Goal: Task Accomplishment & Management: Manage account settings

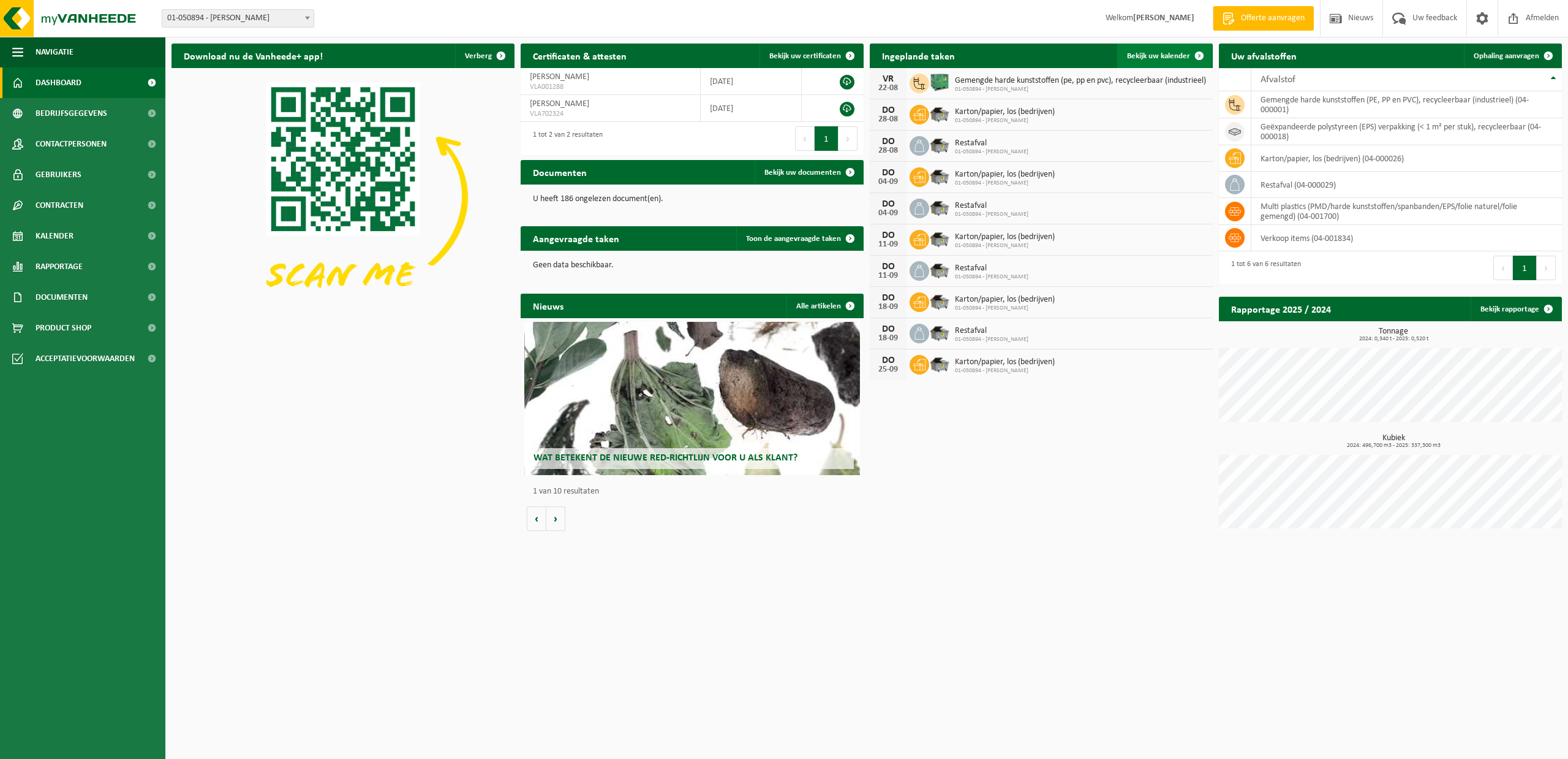
click at [1197, 55] on span at bounding box center [1199, 56] width 24 height 24
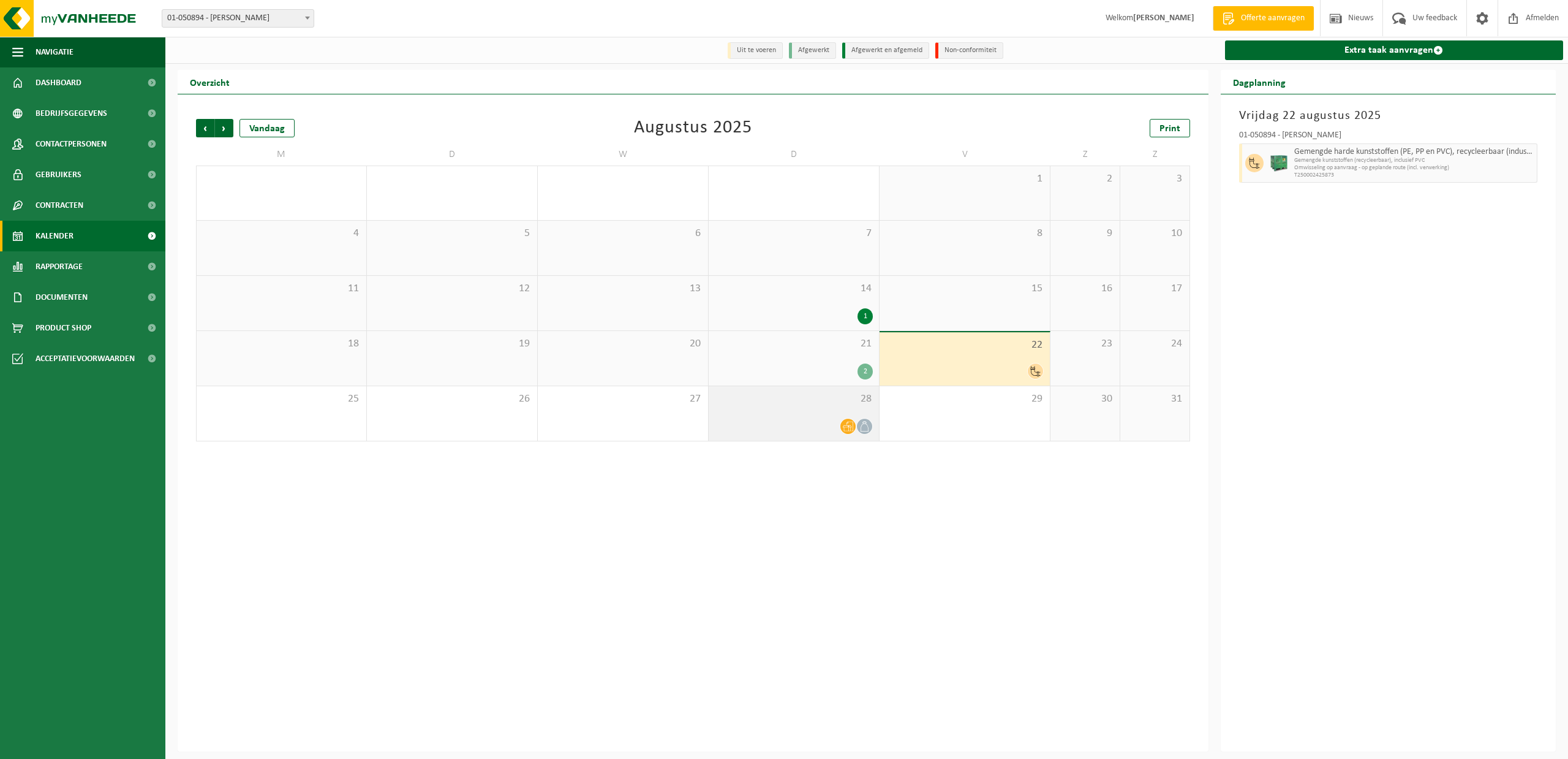
click at [807, 423] on div at bounding box center [794, 426] width 158 height 16
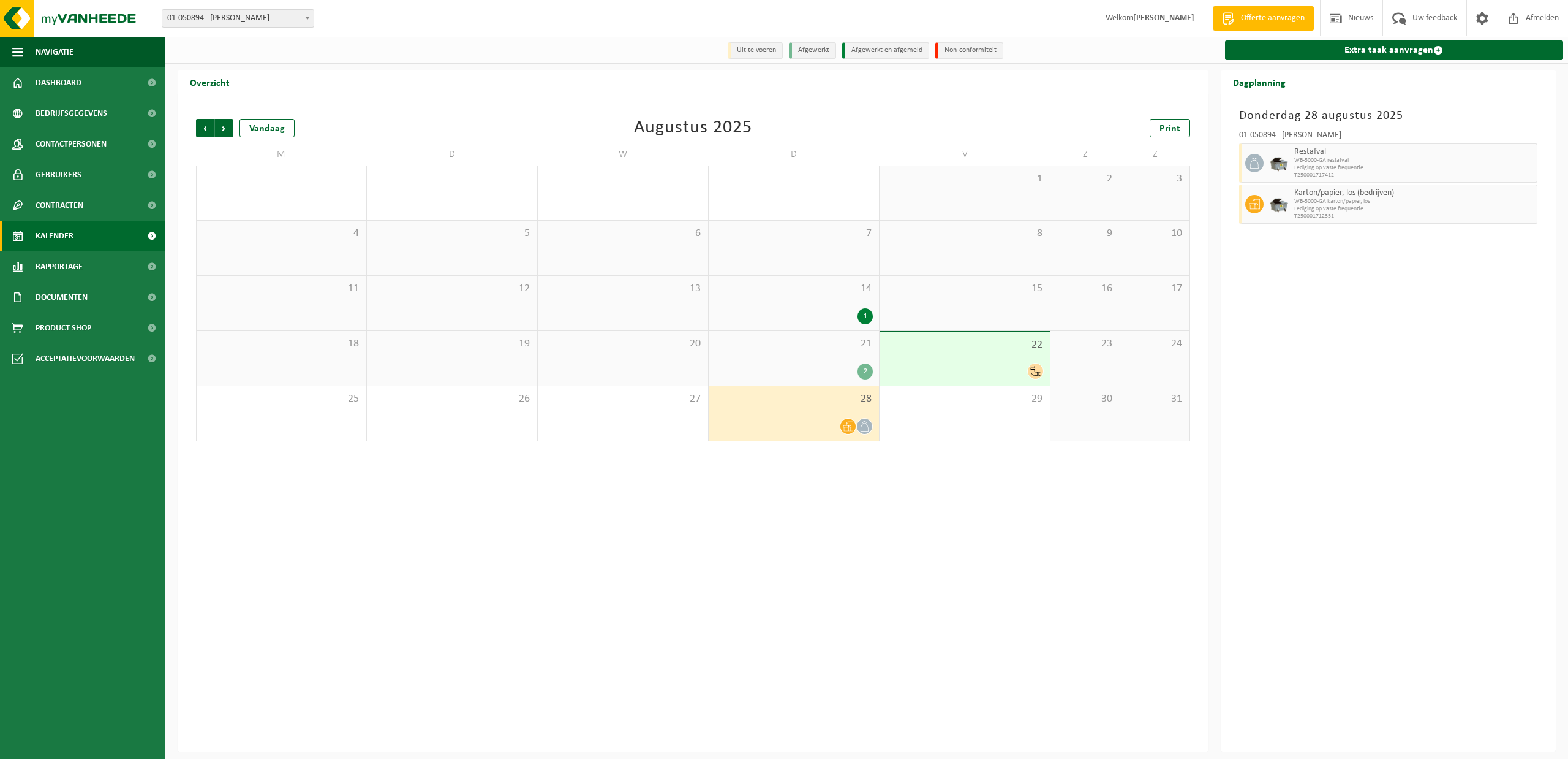
click at [813, 369] on div "2" at bounding box center [794, 371] width 158 height 16
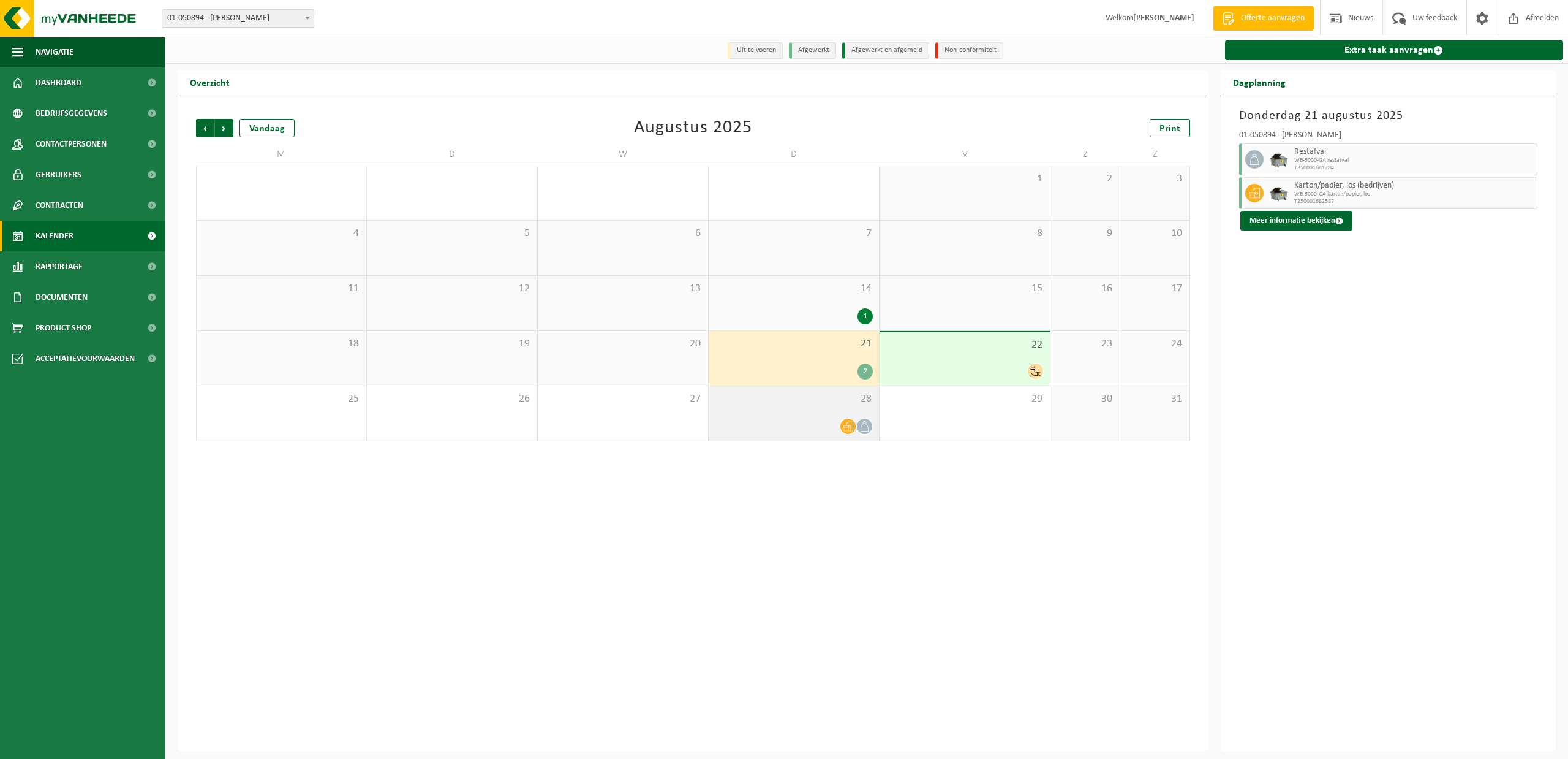
click at [820, 426] on div at bounding box center [794, 426] width 158 height 16
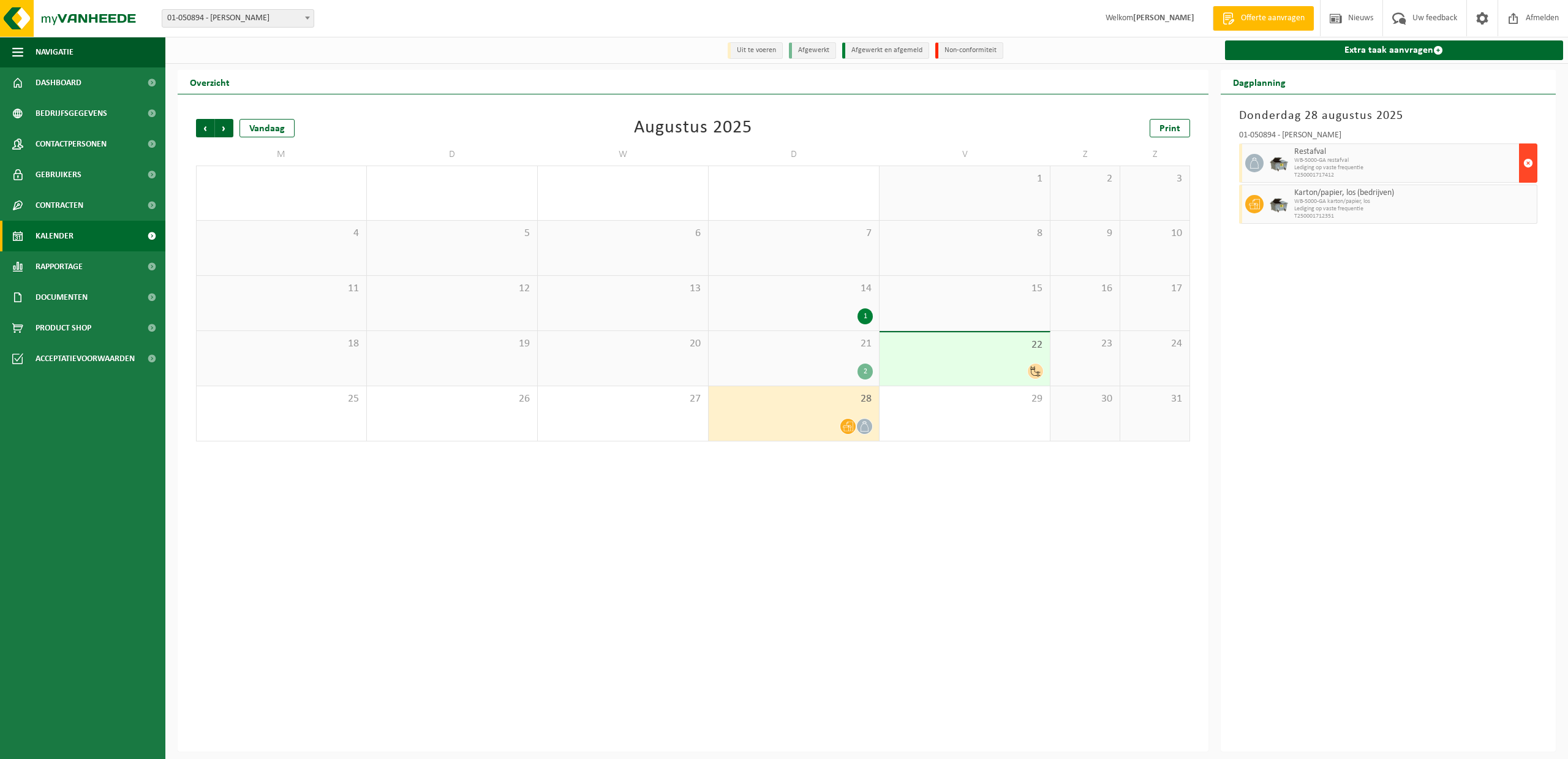
click at [1527, 163] on span "button" at bounding box center [1528, 163] width 10 height 24
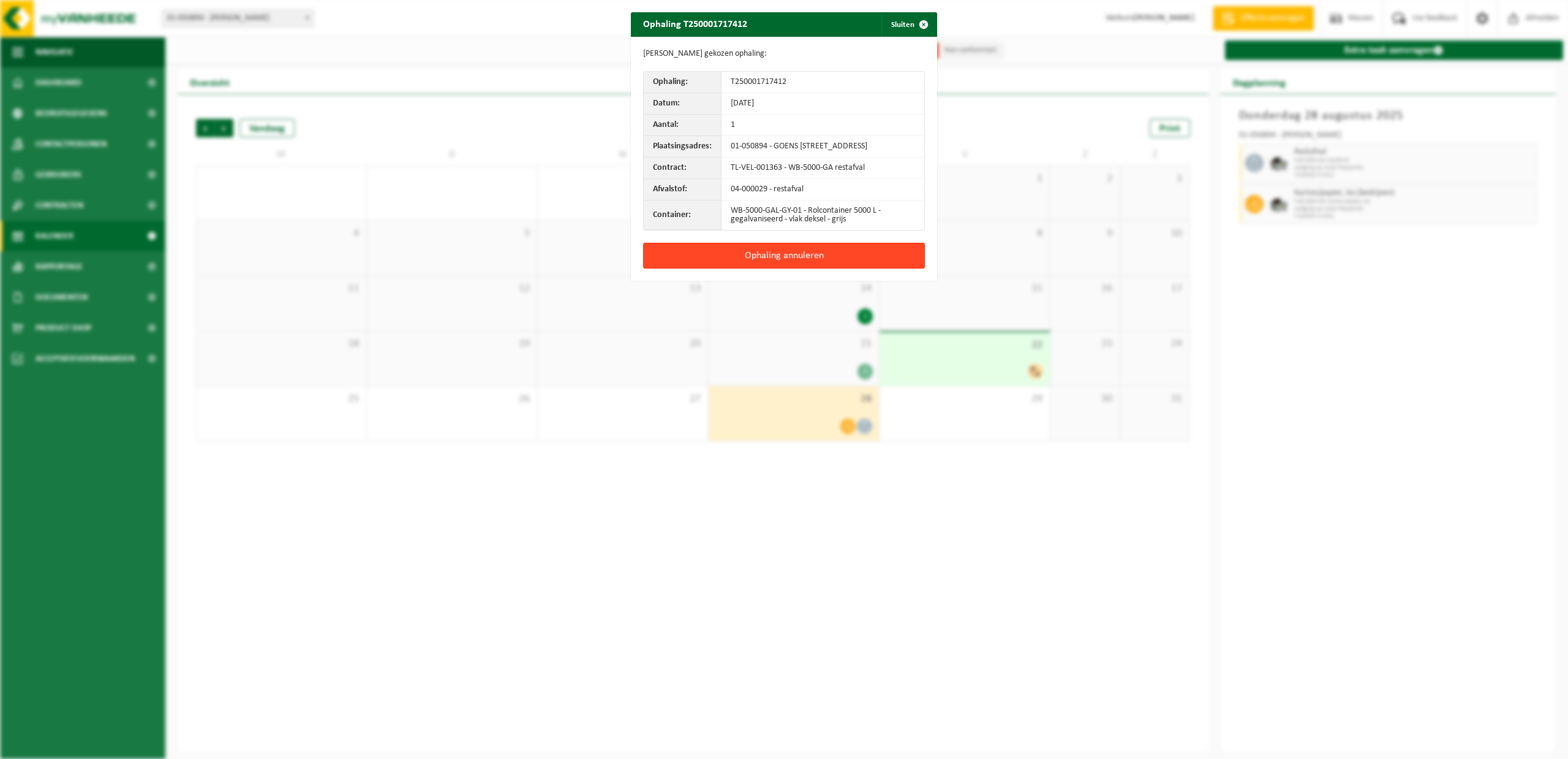
click at [786, 262] on button "Ophaling annuleren" at bounding box center [784, 255] width 282 height 26
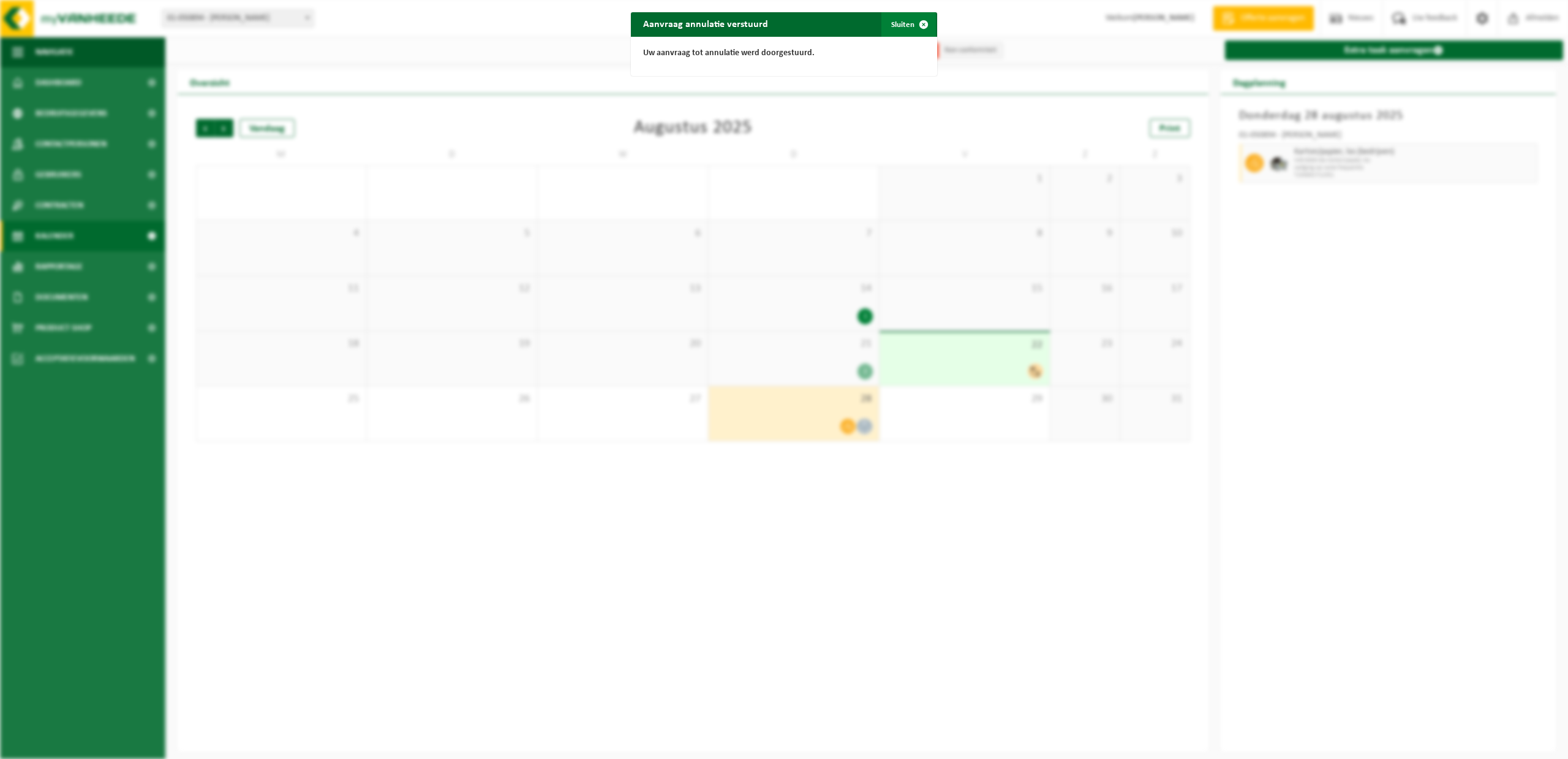
click at [912, 20] on span "button" at bounding box center [924, 24] width 24 height 24
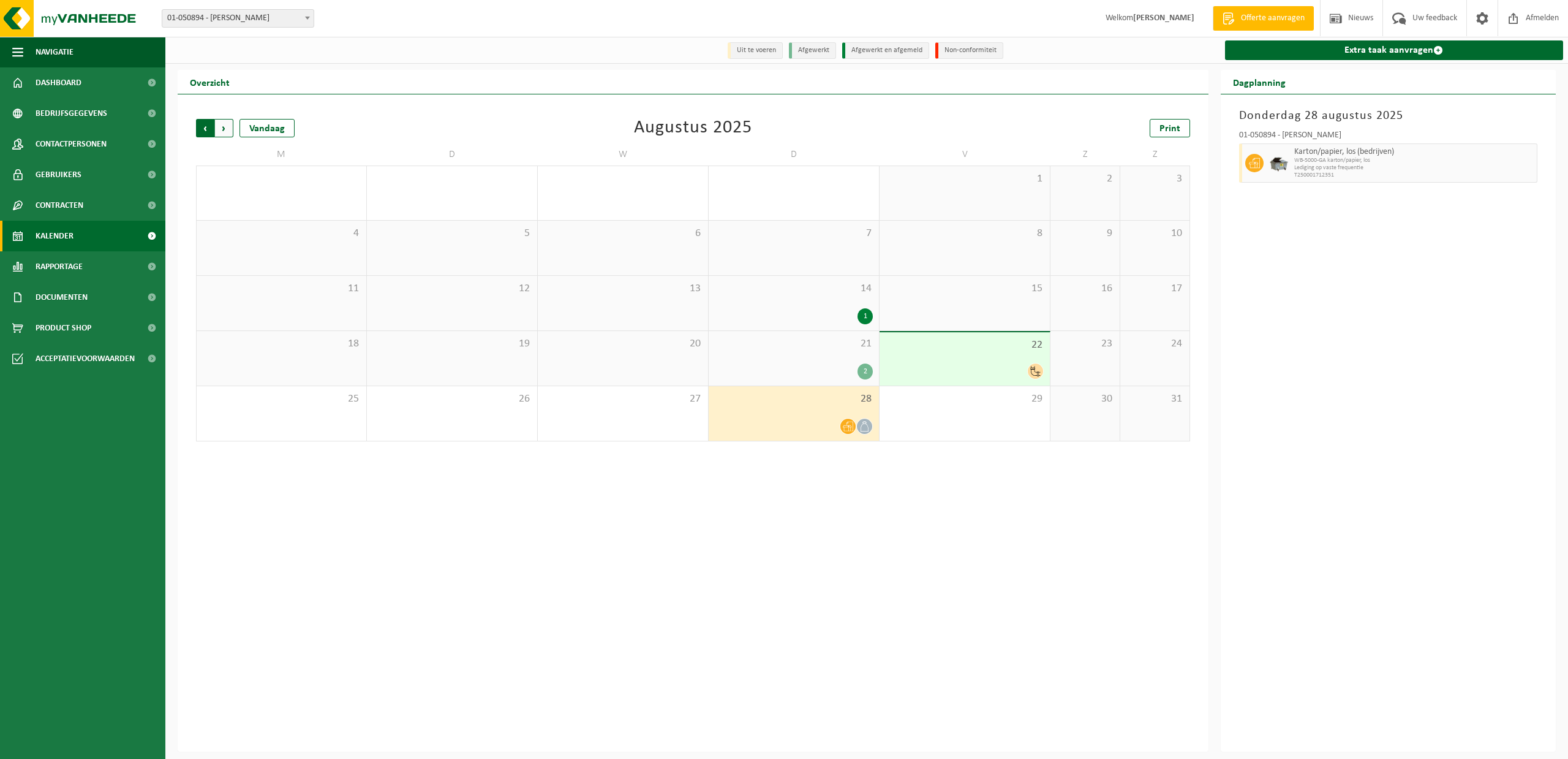
click at [224, 126] on span "Volgende" at bounding box center [224, 128] width 18 height 18
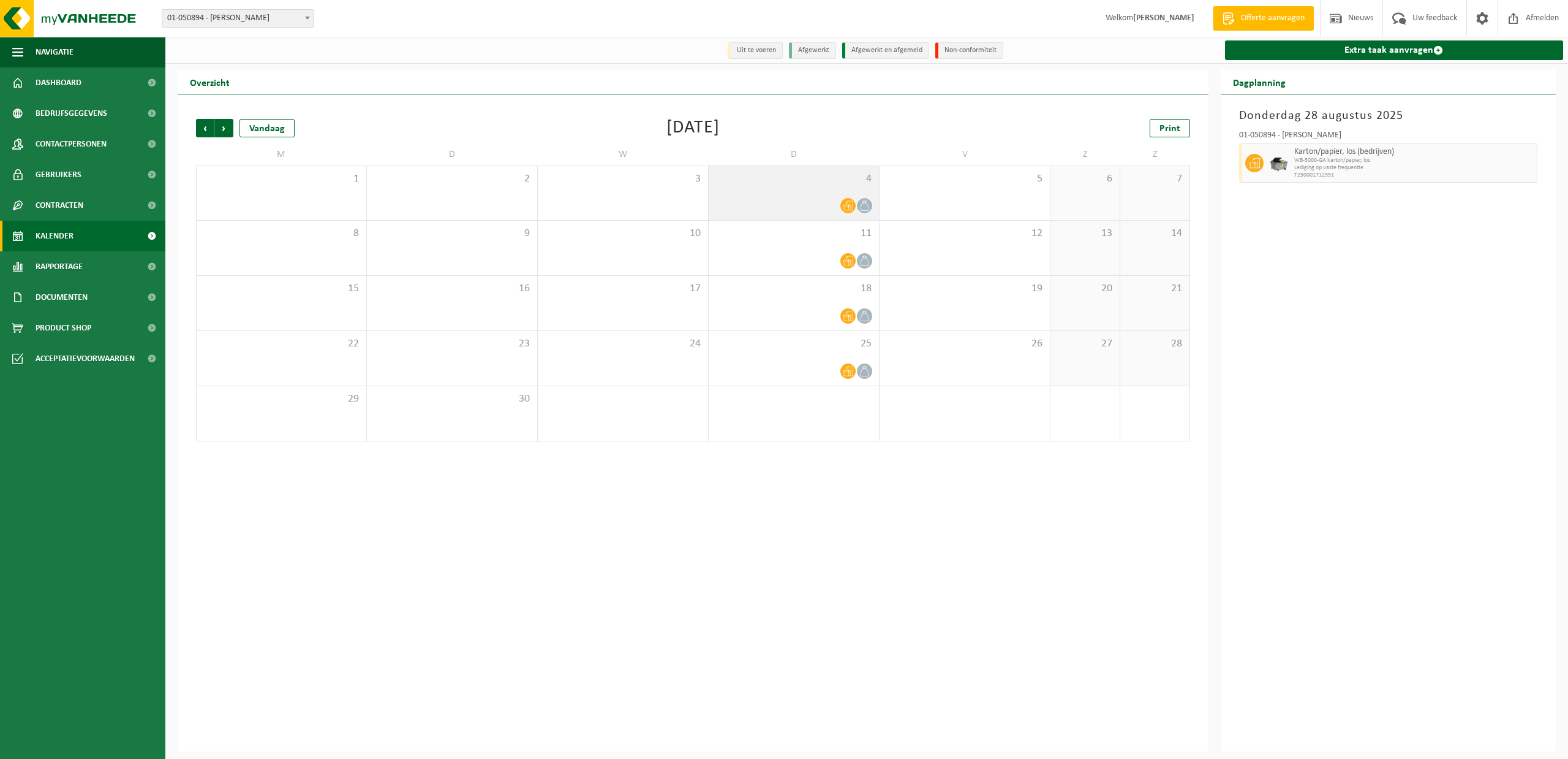
click at [769, 193] on div "4" at bounding box center [794, 193] width 170 height 54
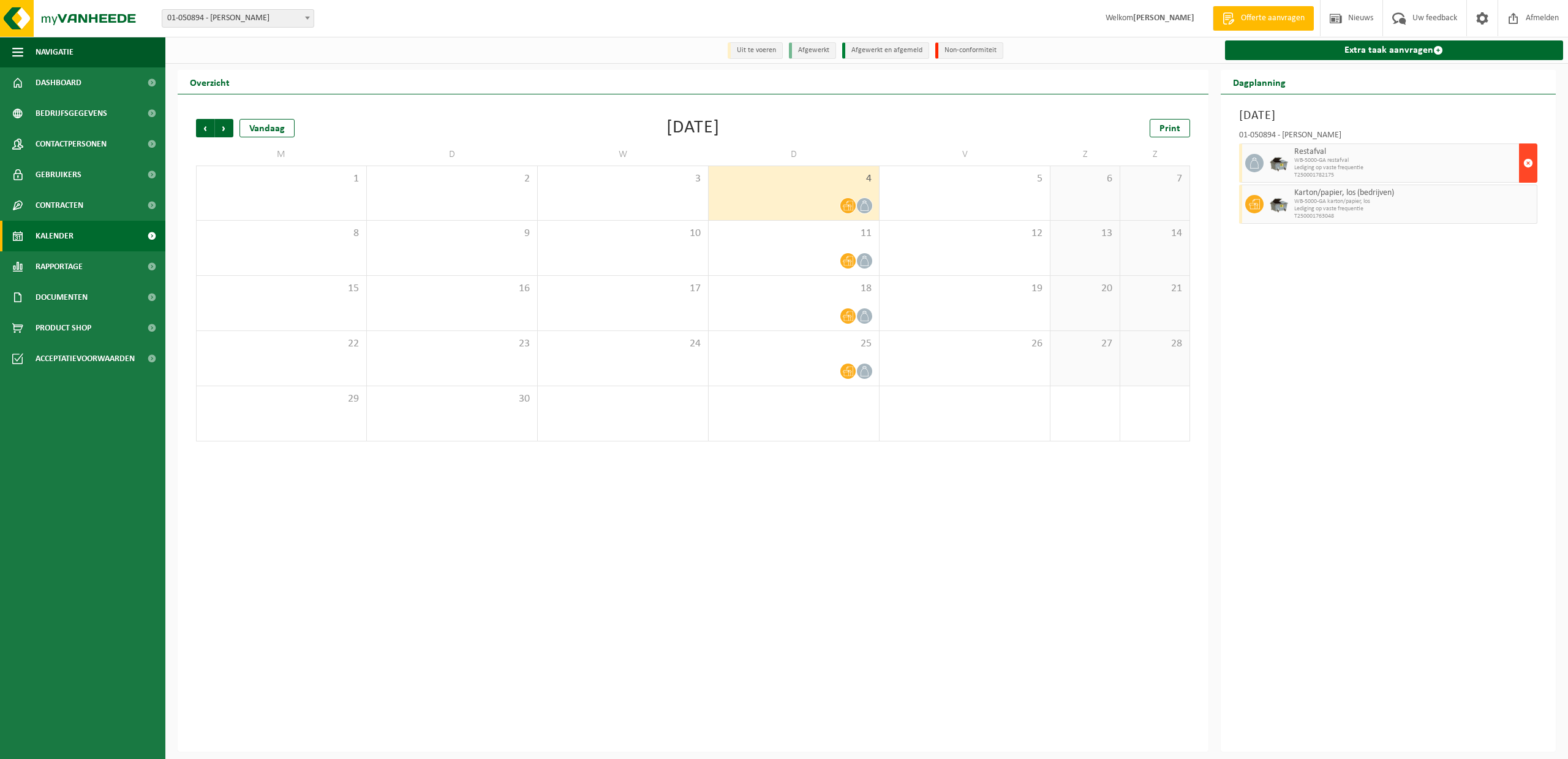
click at [1528, 163] on span "button" at bounding box center [1528, 163] width 10 height 24
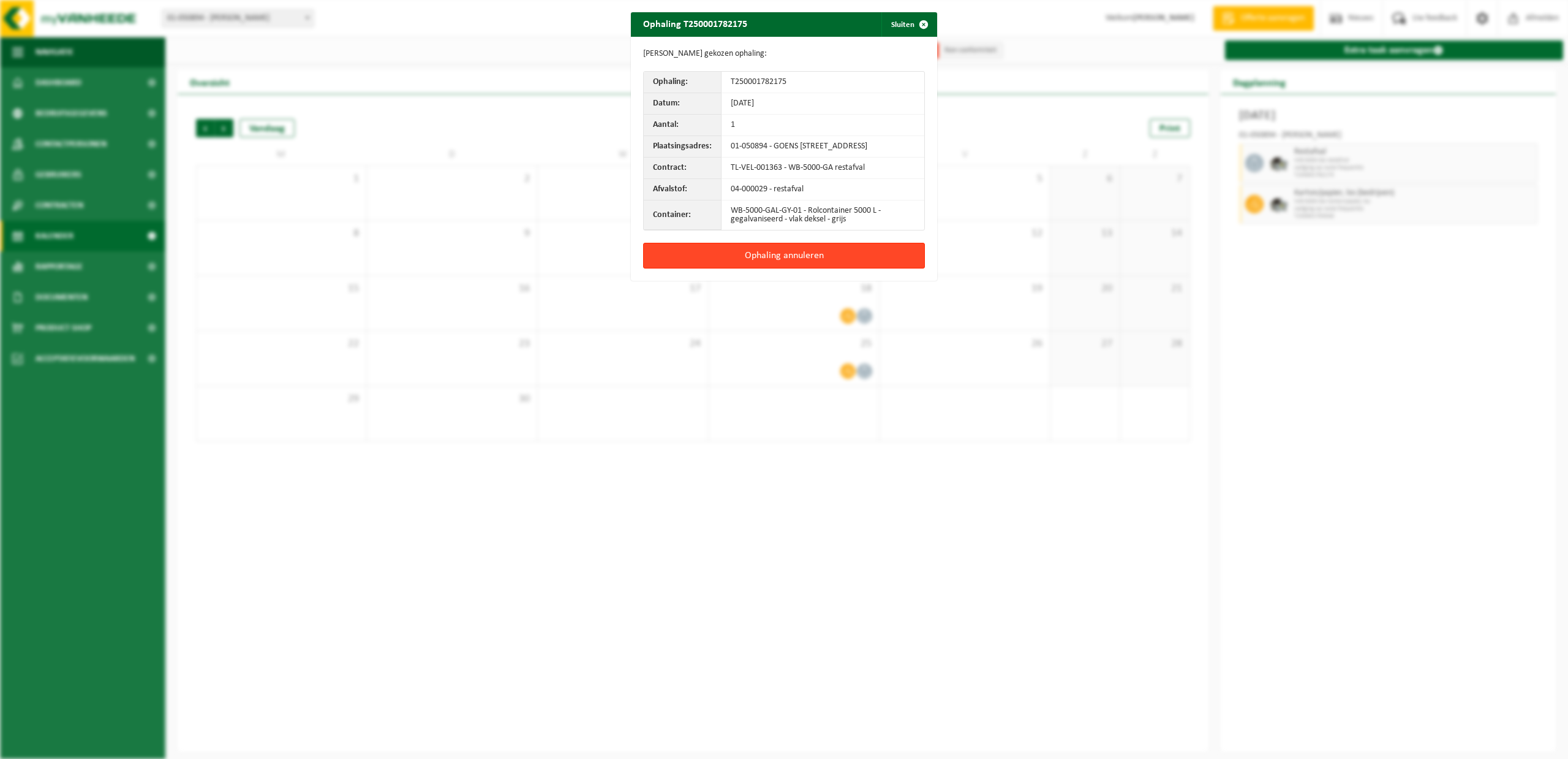
click at [774, 259] on button "Ophaling annuleren" at bounding box center [784, 255] width 282 height 26
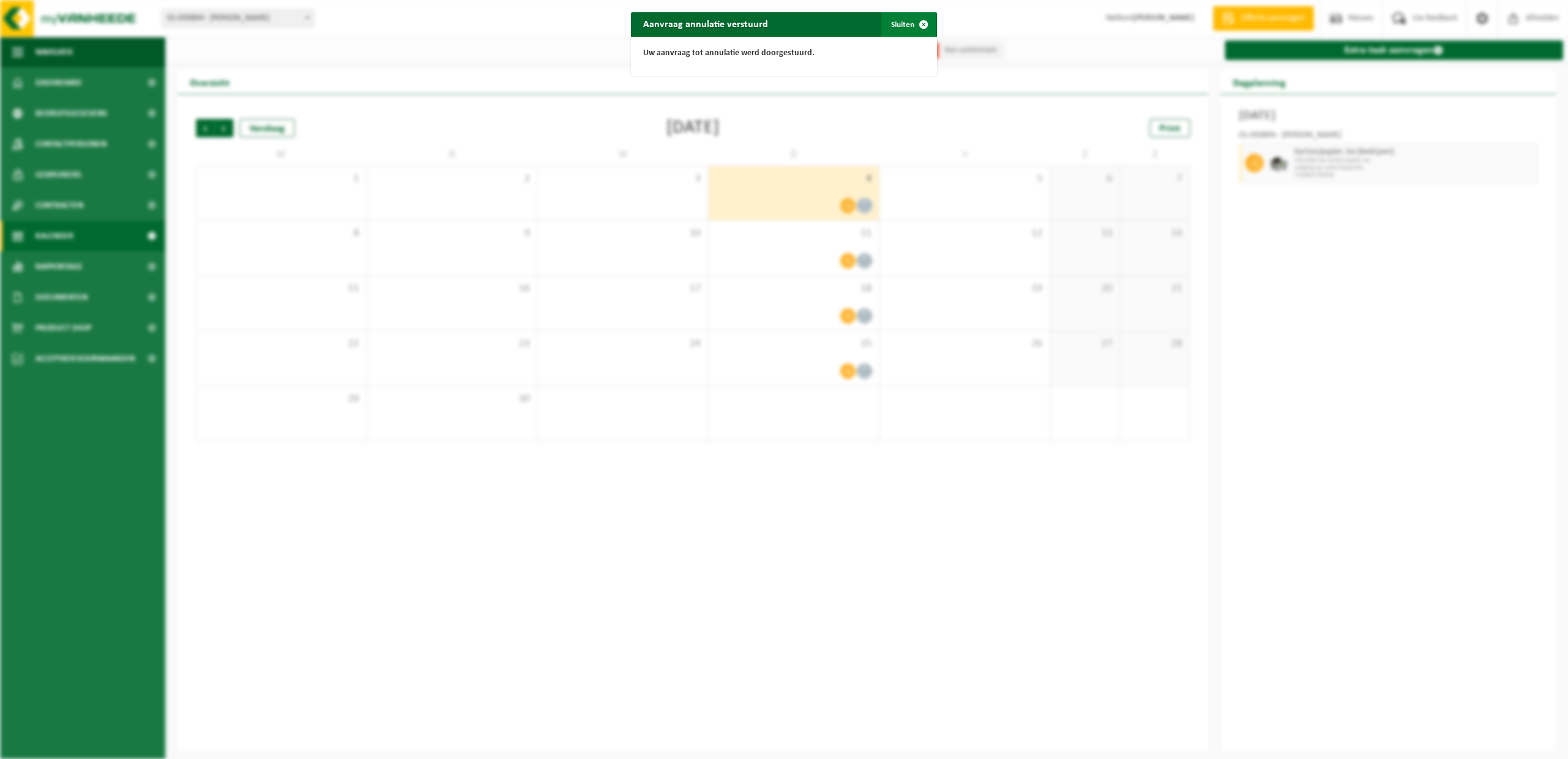
click at [899, 23] on button "Sluiten" at bounding box center [908, 24] width 55 height 24
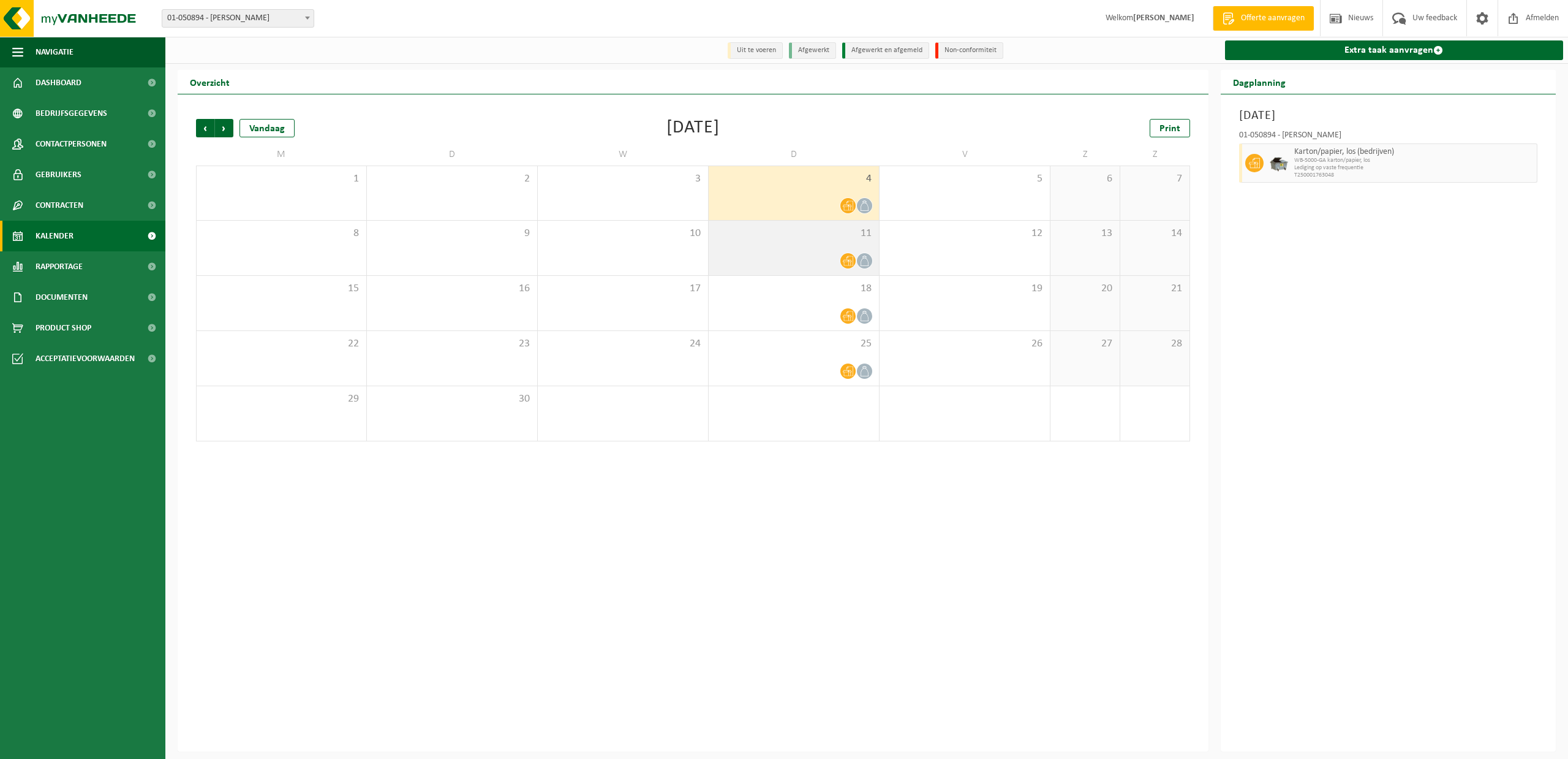
click at [769, 249] on div "11" at bounding box center [794, 248] width 170 height 55
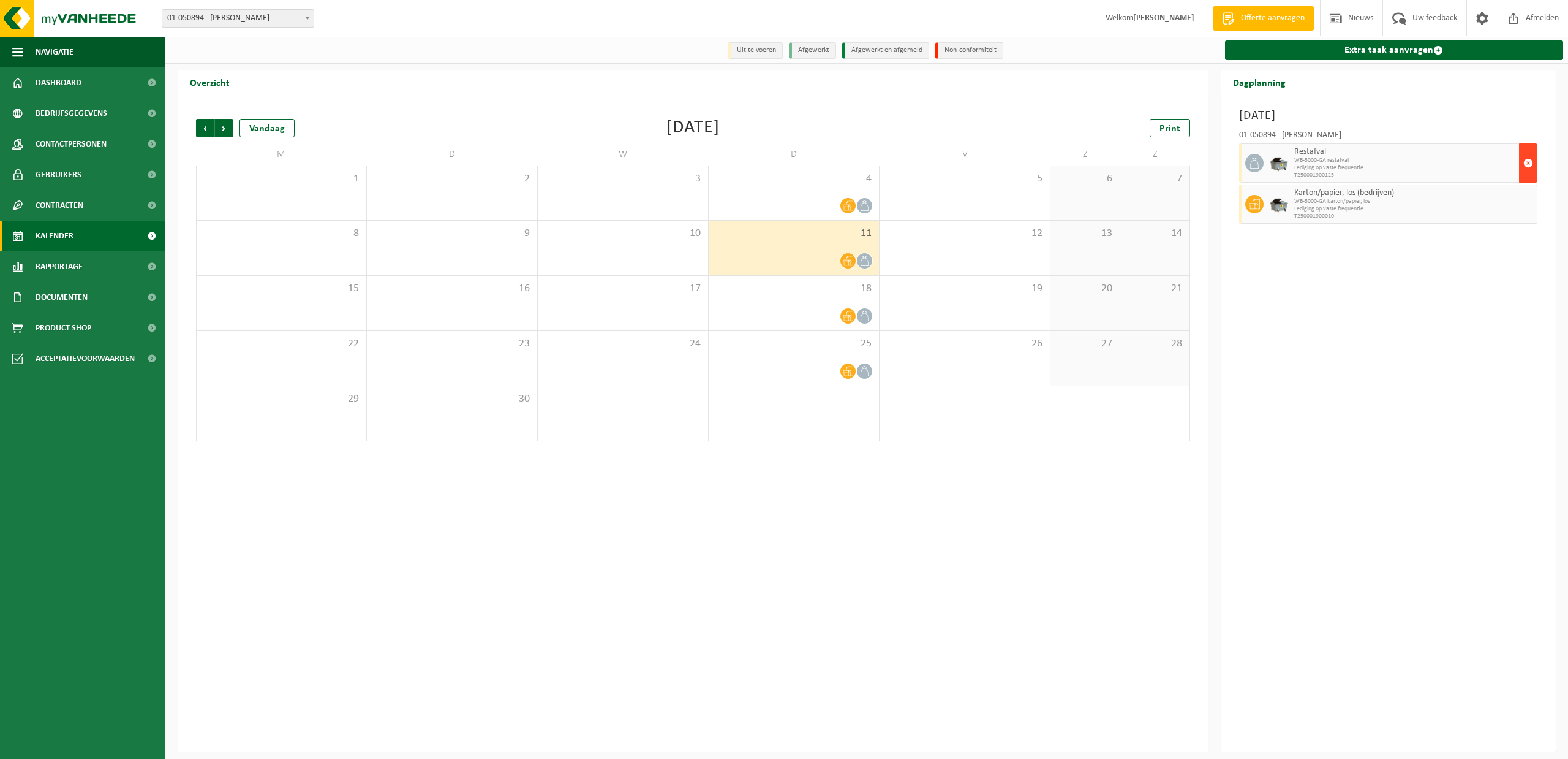
click at [1525, 166] on span "button" at bounding box center [1528, 163] width 10 height 24
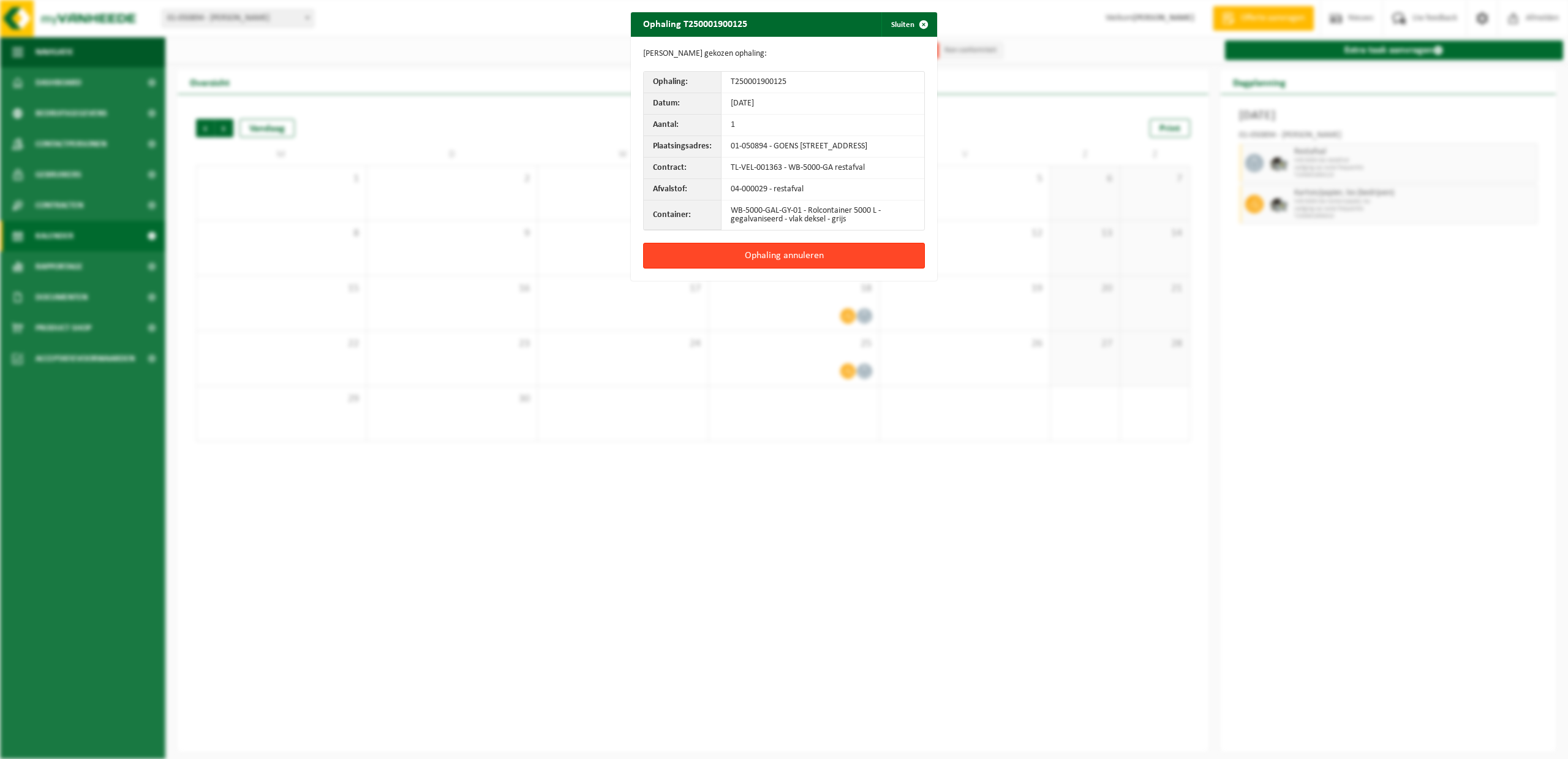
click at [773, 268] on button "Ophaling annuleren" at bounding box center [784, 255] width 282 height 26
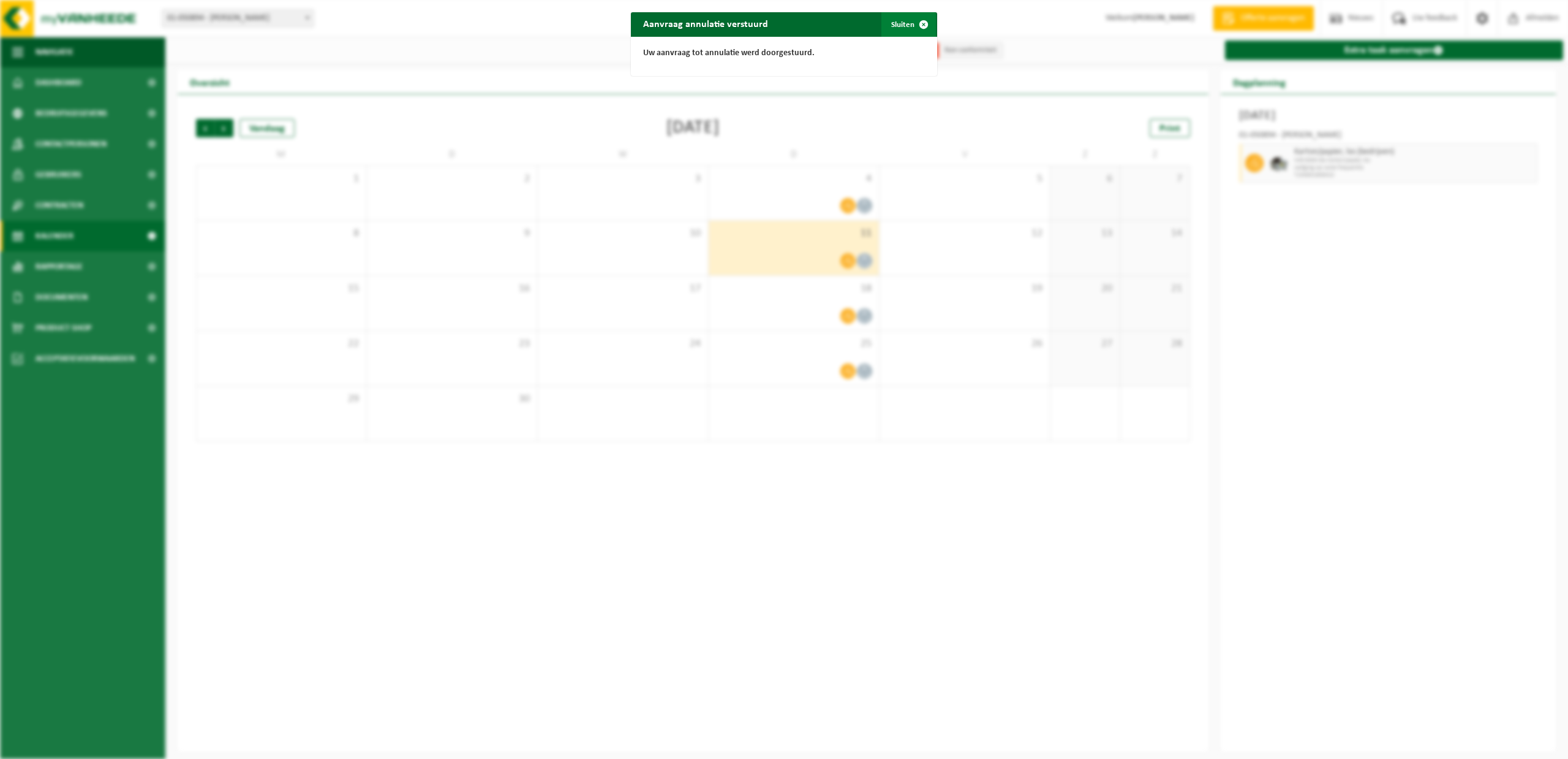
click at [897, 24] on button "Sluiten" at bounding box center [908, 24] width 55 height 24
